Goal: Task Accomplishment & Management: Manage account settings

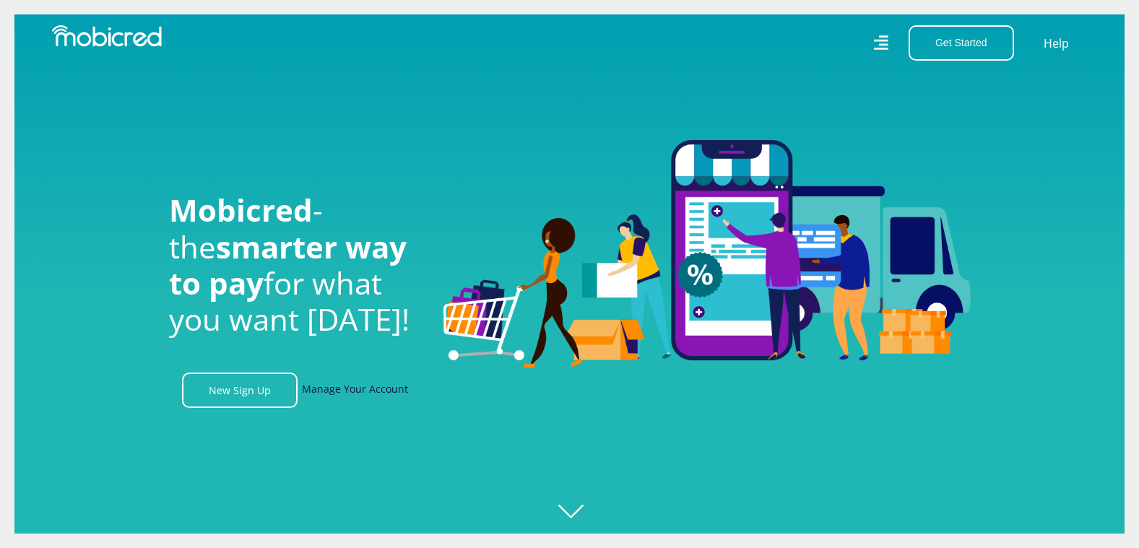
click at [356, 393] on link "Manage Your Account" at bounding box center [355, 390] width 106 height 35
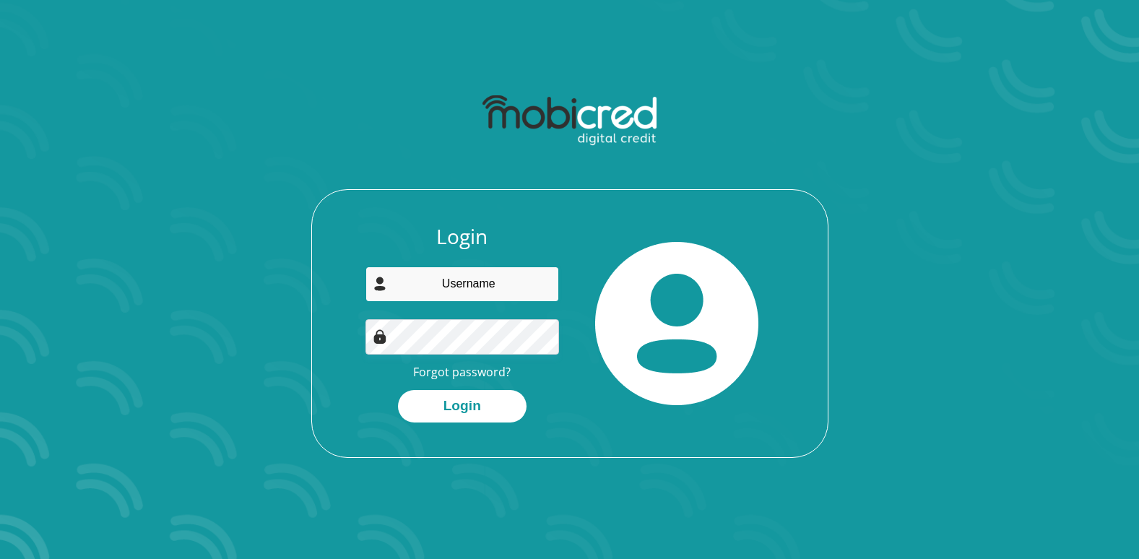
click at [451, 278] on input "email" at bounding box center [462, 284] width 194 height 35
paste input "[EMAIL_ADDRESS][DOMAIN_NAME]"
type input "[EMAIL_ADDRESS][DOMAIN_NAME]"
click at [489, 372] on link "Forgot password?" at bounding box center [462, 372] width 98 height 16
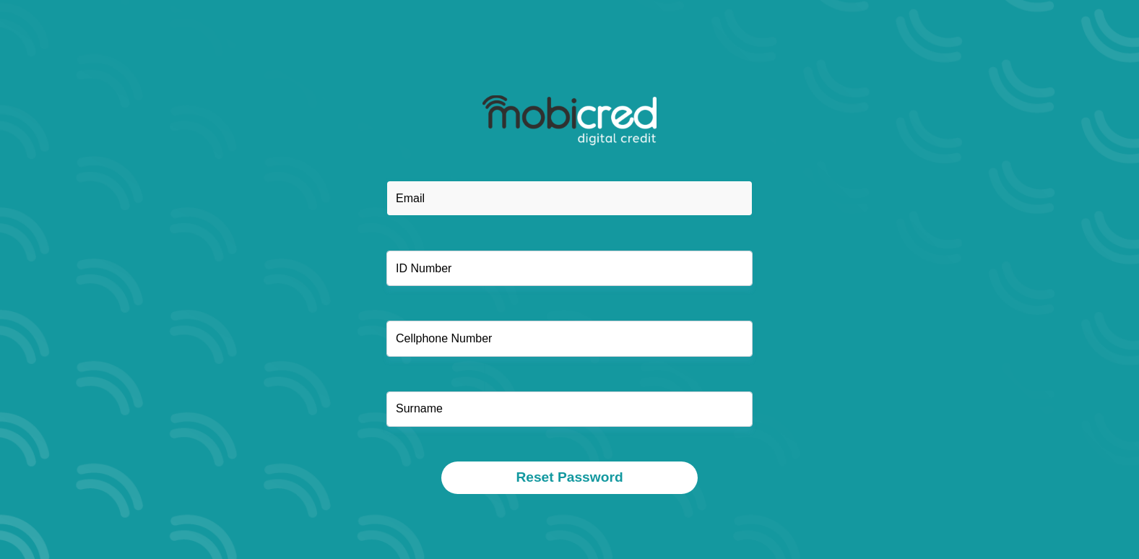
click at [424, 196] on input "email" at bounding box center [569, 198] width 366 height 35
paste input "ngemsin@gmail.com"
type input "[EMAIL_ADDRESS][DOMAIN_NAME]"
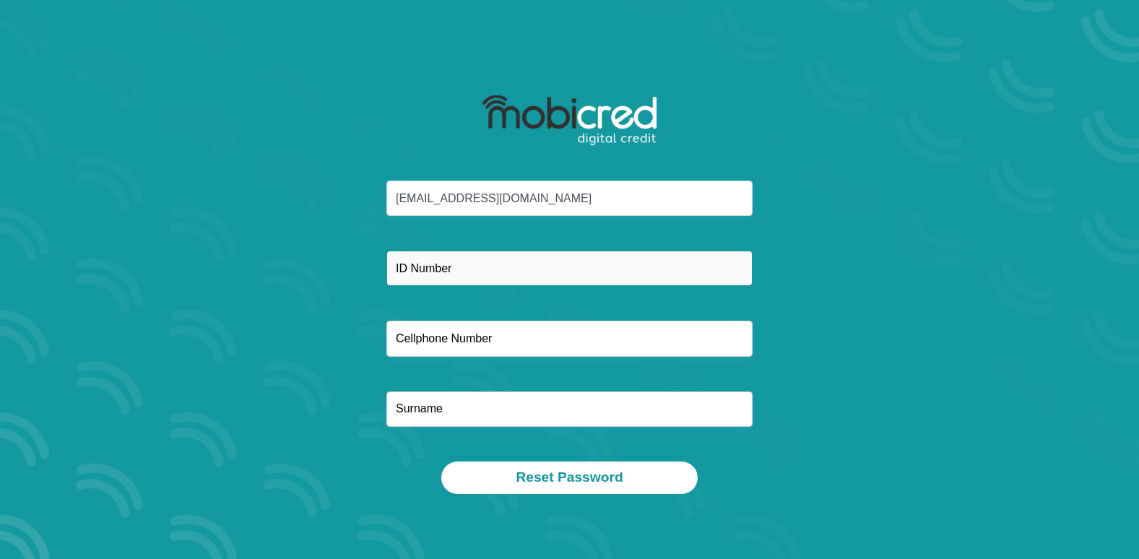
click at [435, 267] on input "text" at bounding box center [569, 268] width 366 height 35
click at [444, 269] on input "text" at bounding box center [569, 268] width 366 height 35
paste input "8901065330087"
type input "8901065330087"
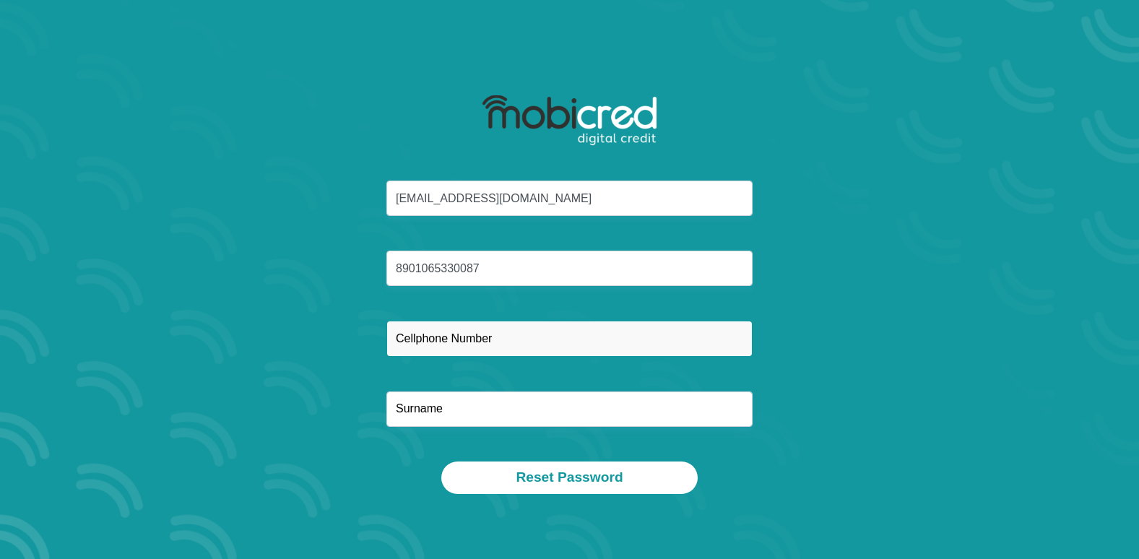
click at [451, 334] on input "text" at bounding box center [569, 338] width 366 height 35
click at [493, 344] on input "text" at bounding box center [569, 338] width 366 height 35
paste input "063 902 4799"
click at [420, 342] on input "063 902 4799" at bounding box center [569, 338] width 366 height 35
click at [438, 338] on input "063902 4799" at bounding box center [569, 338] width 366 height 35
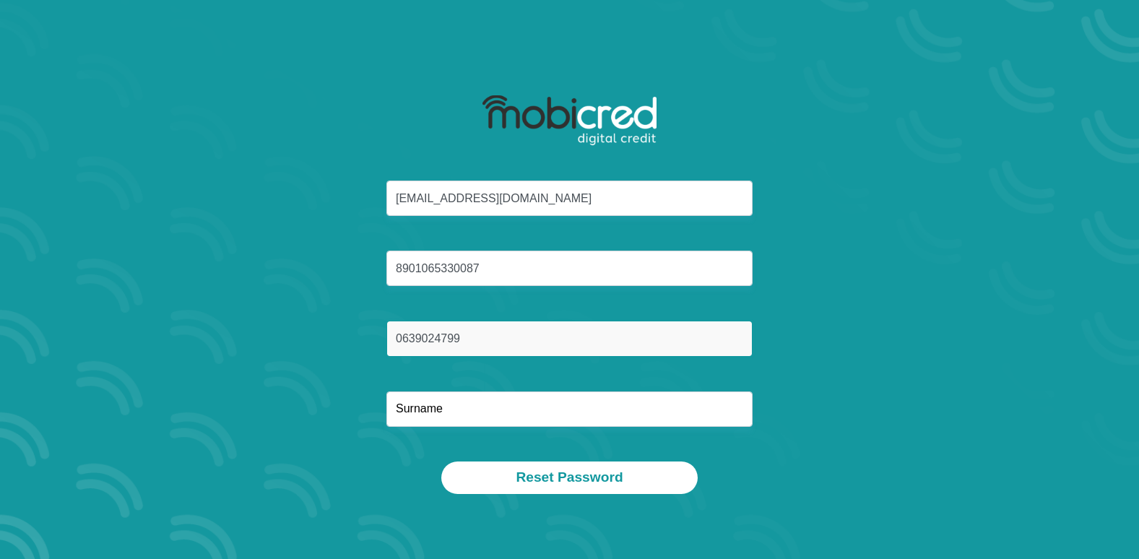
type input "0639024799"
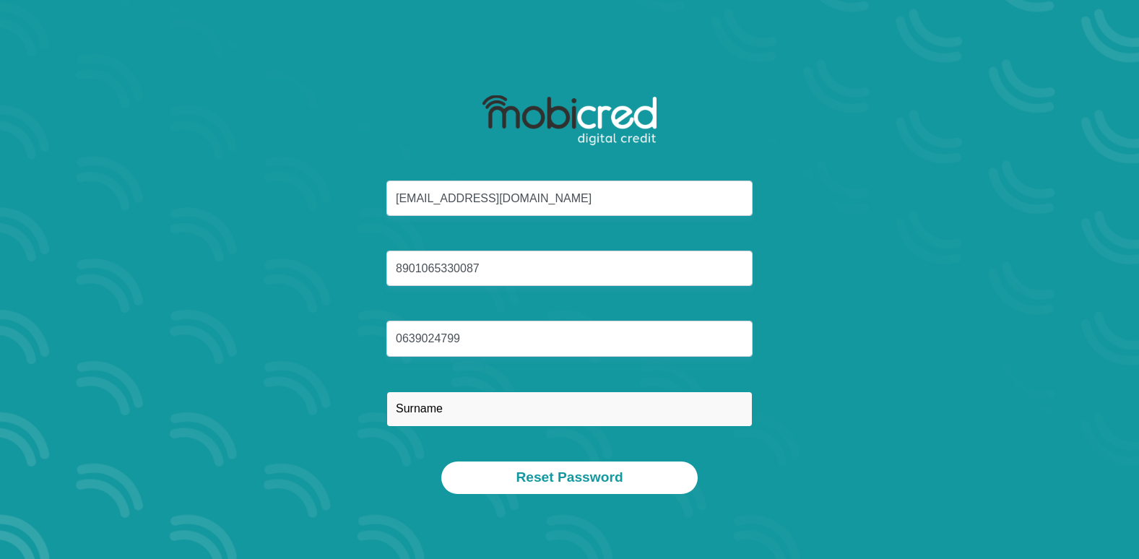
click at [439, 407] on input "text" at bounding box center [569, 409] width 366 height 35
click at [403, 407] on input "text" at bounding box center [569, 409] width 366 height 35
paste input "Ngema"
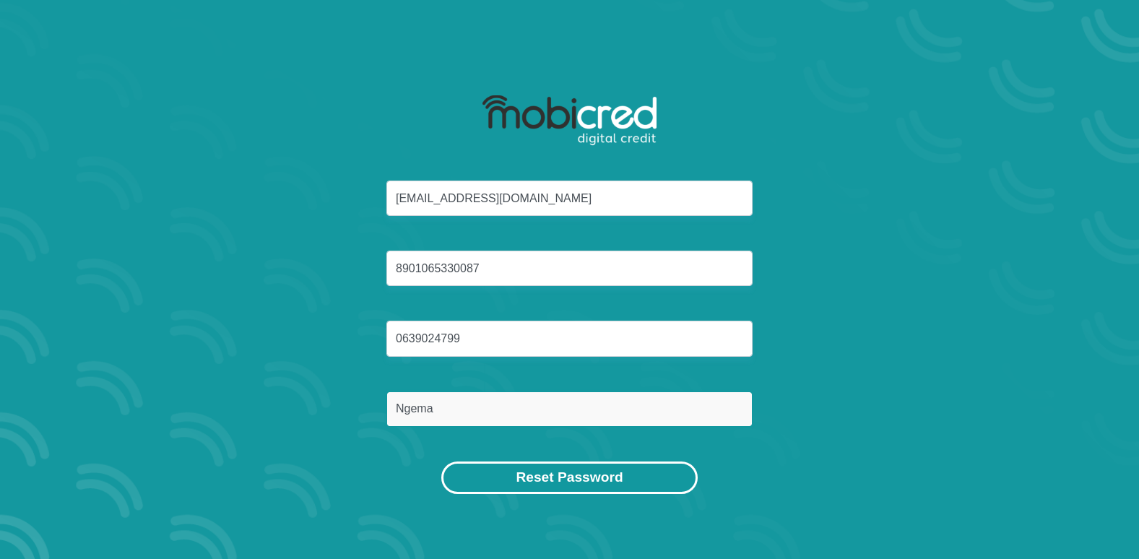
type input "Ngema"
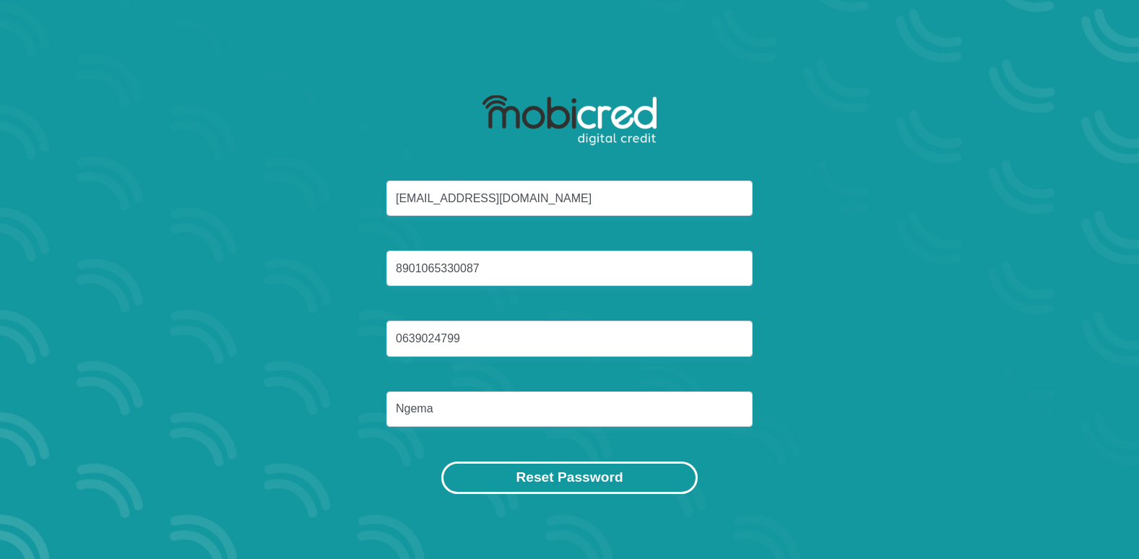
click at [534, 475] on button "Reset Password" at bounding box center [569, 478] width 256 height 33
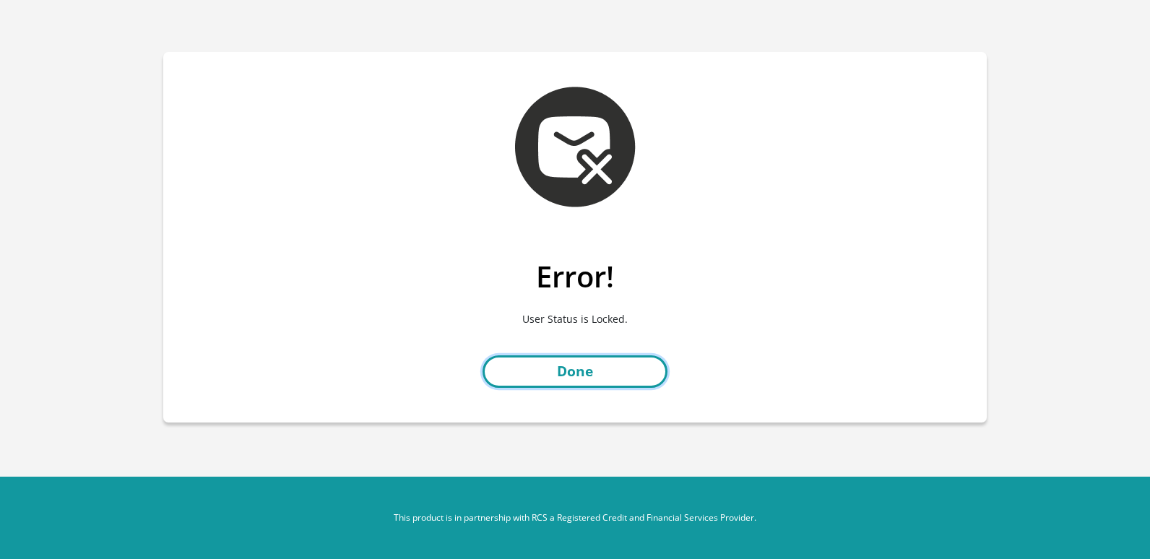
drag, startPoint x: 582, startPoint y: 372, endPoint x: 589, endPoint y: 368, distance: 7.8
click at [582, 372] on link "Done" at bounding box center [575, 371] width 185 height 33
